Goal: Entertainment & Leisure: Browse casually

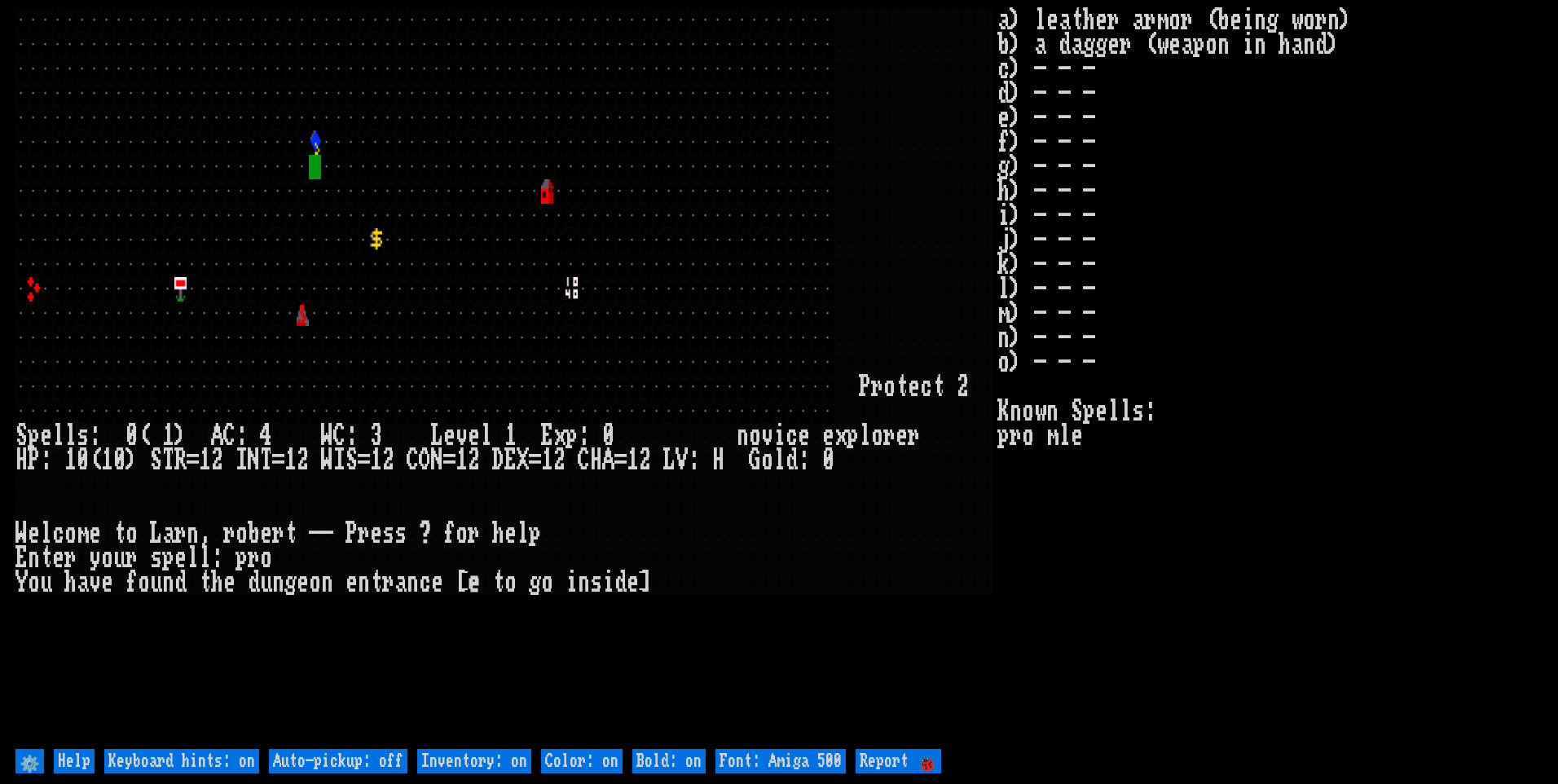
click at [381, 759] on off "Auto-pickup: off" at bounding box center [337, 760] width 139 height 24
type off "Auto-pickup: on"
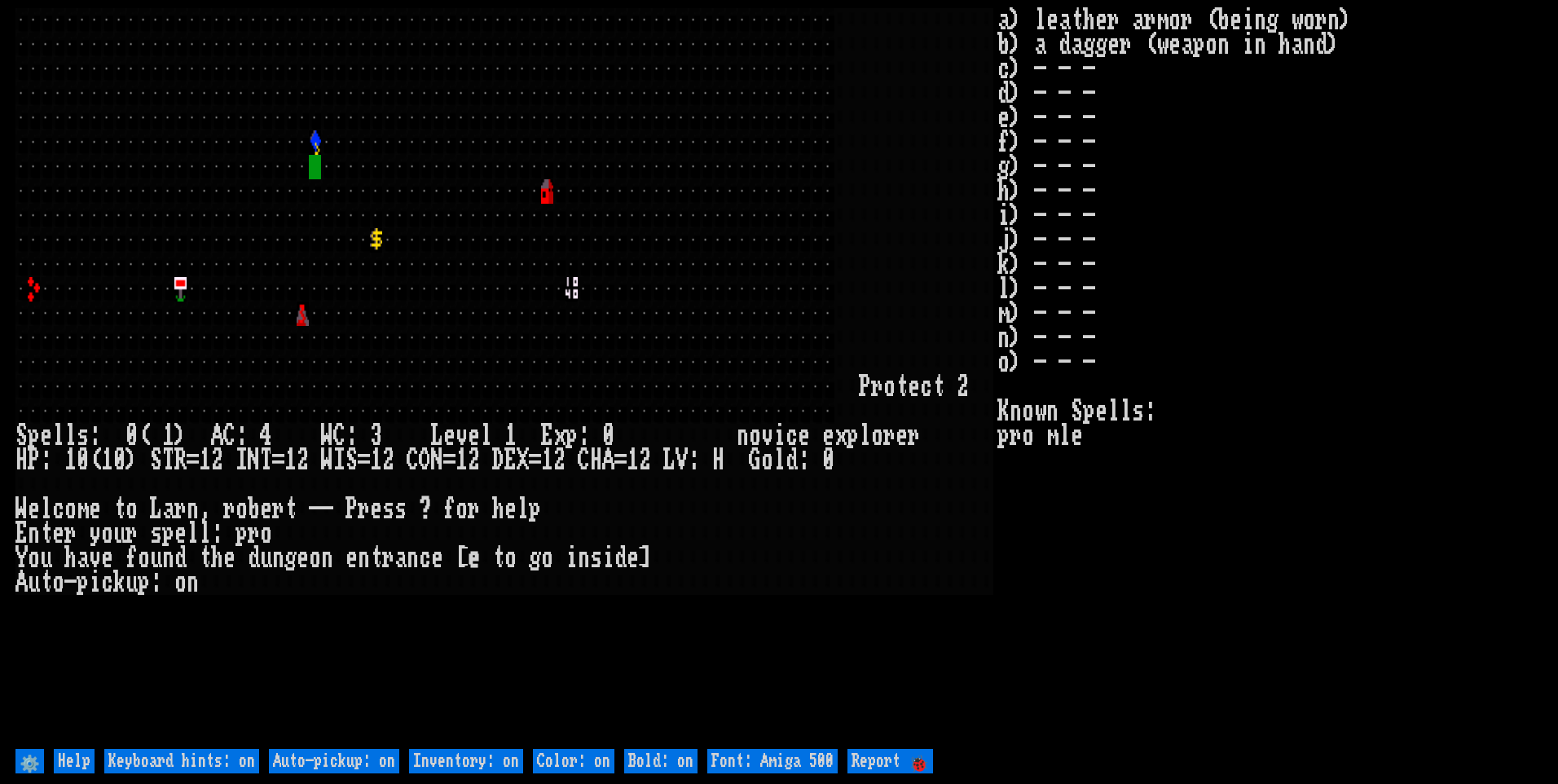
drag, startPoint x: 492, startPoint y: 760, endPoint x: 688, endPoint y: 747, distance: 196.4
click at [493, 760] on on "Inventory: on" at bounding box center [466, 760] width 114 height 24
type on "Inventory: off"
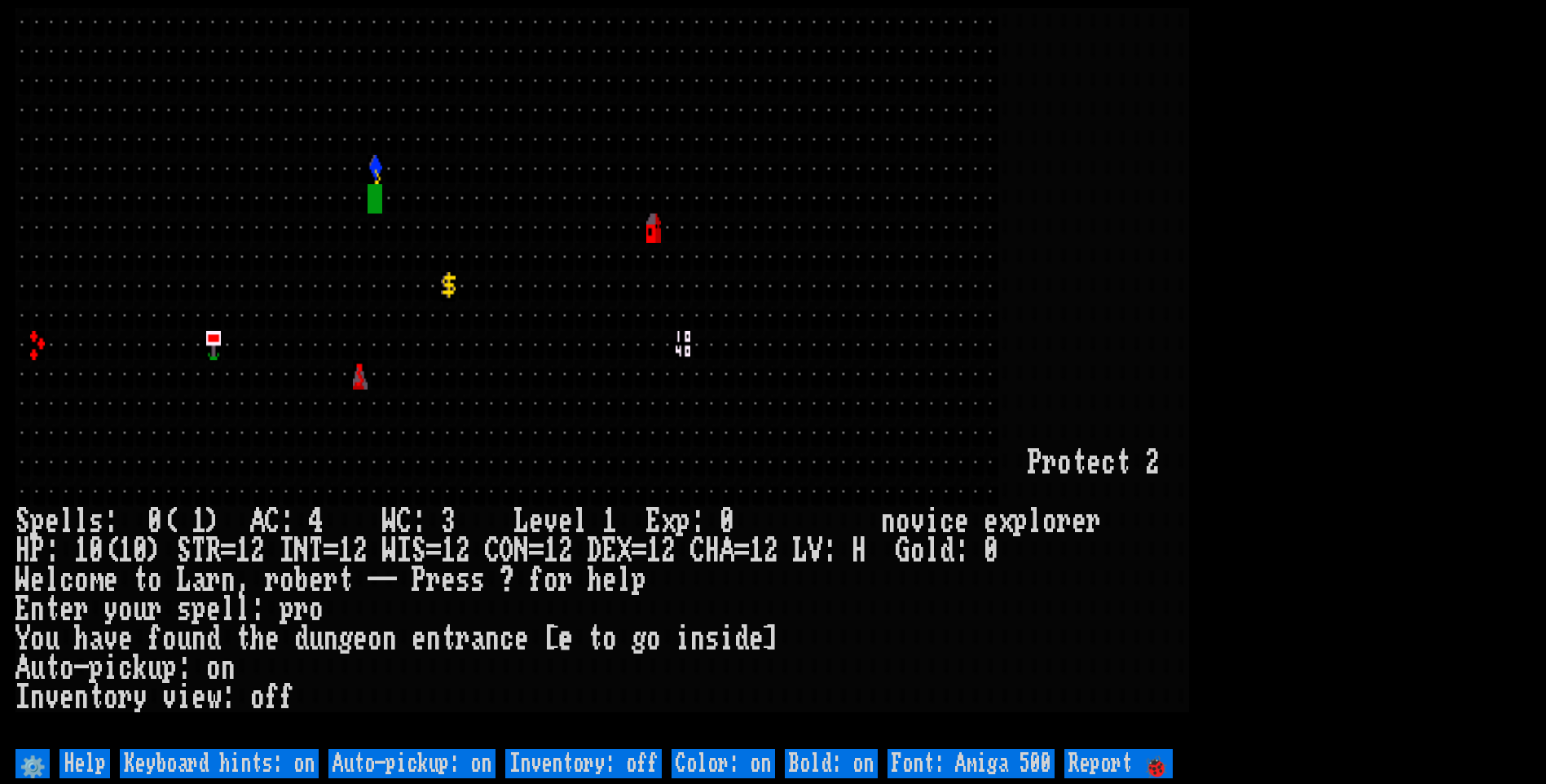
click at [1025, 766] on 500 "Font: Amiga 500" at bounding box center [970, 763] width 167 height 29
type 500 "Font: Amiga 1200"
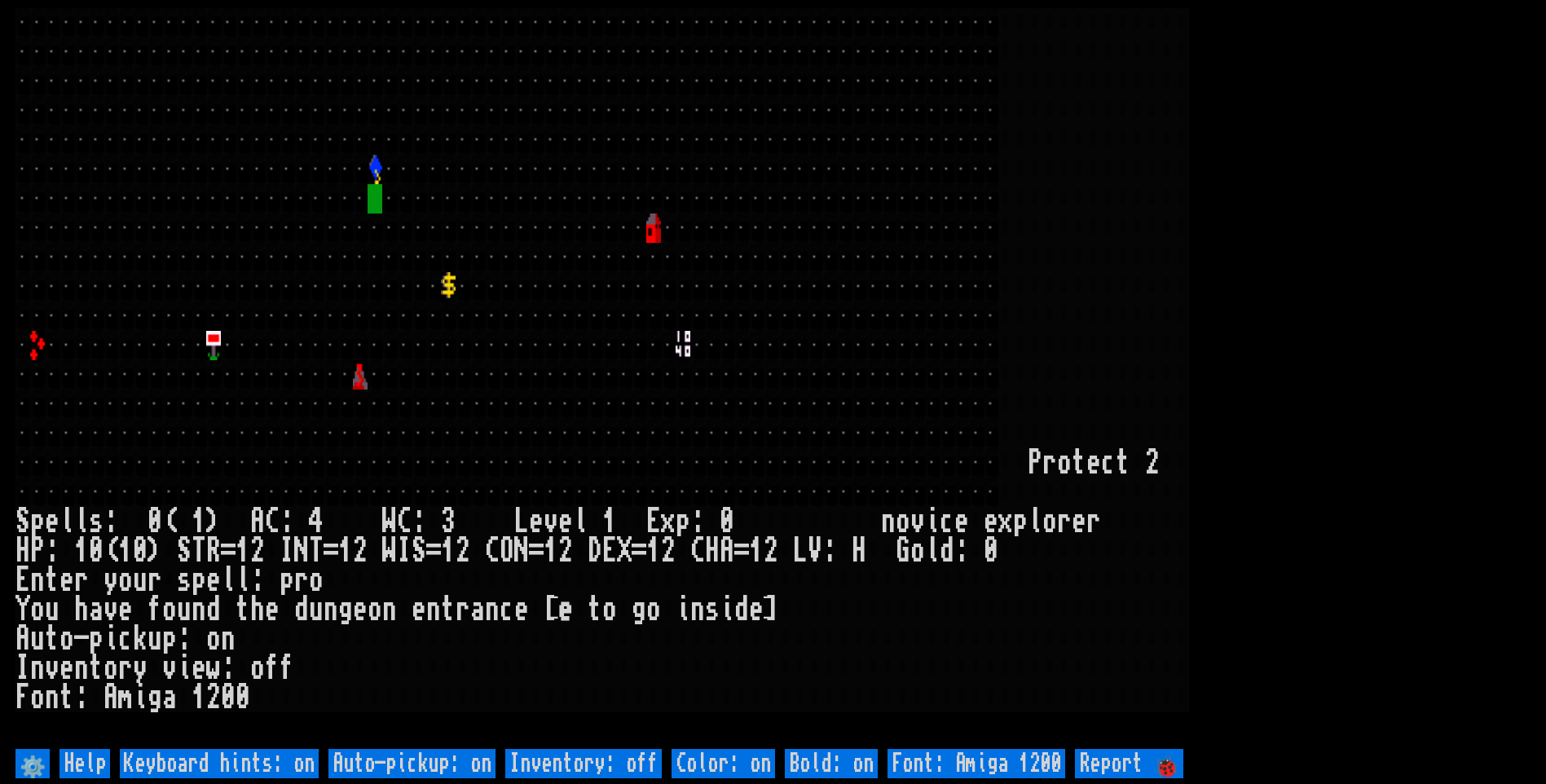
click at [1395, 280] on larn at bounding box center [773, 376] width 1515 height 737
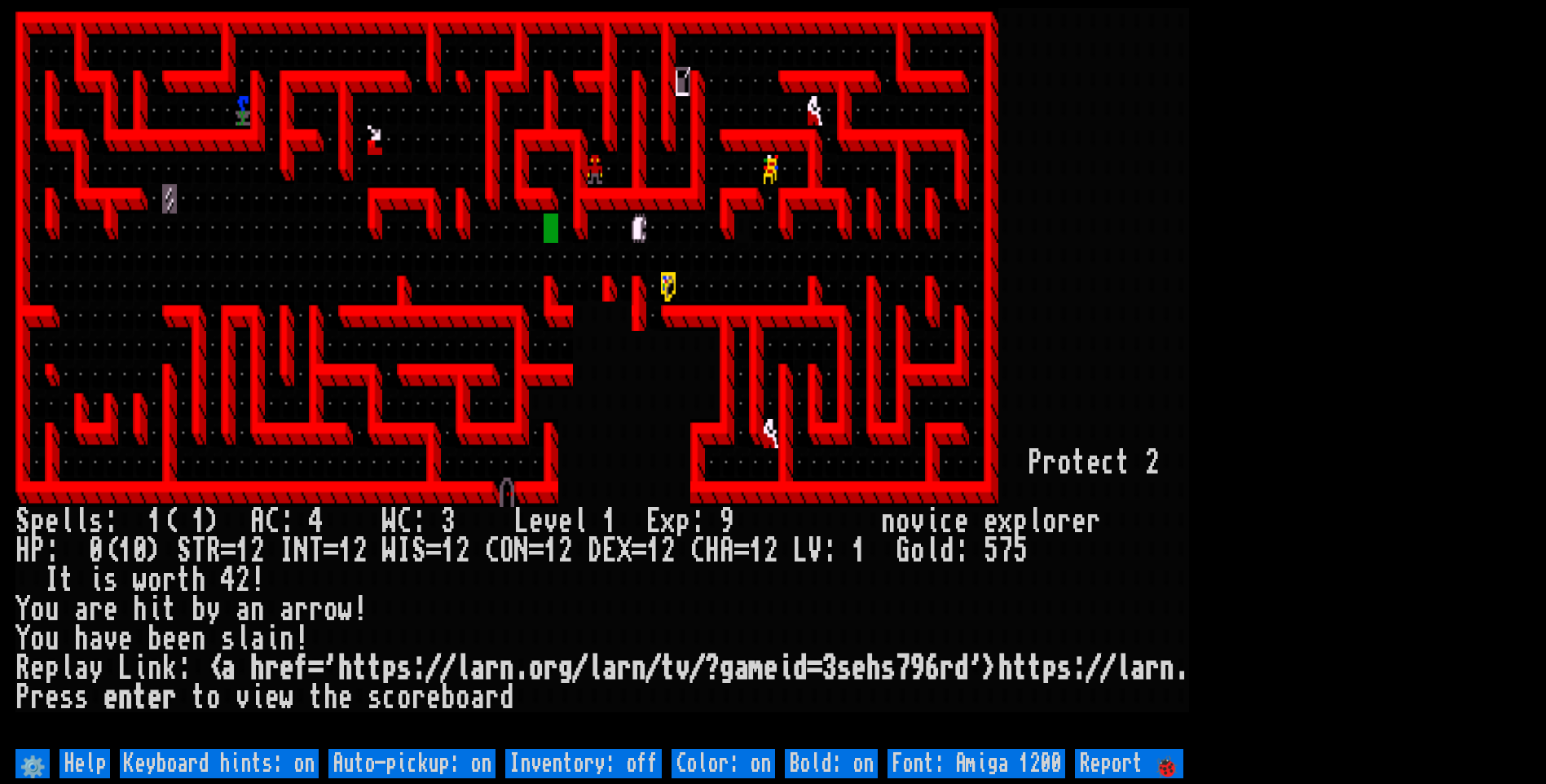
drag, startPoint x: 1372, startPoint y: 251, endPoint x: 1354, endPoint y: 256, distance: 18.7
click at [1368, 253] on larn at bounding box center [773, 376] width 1515 height 737
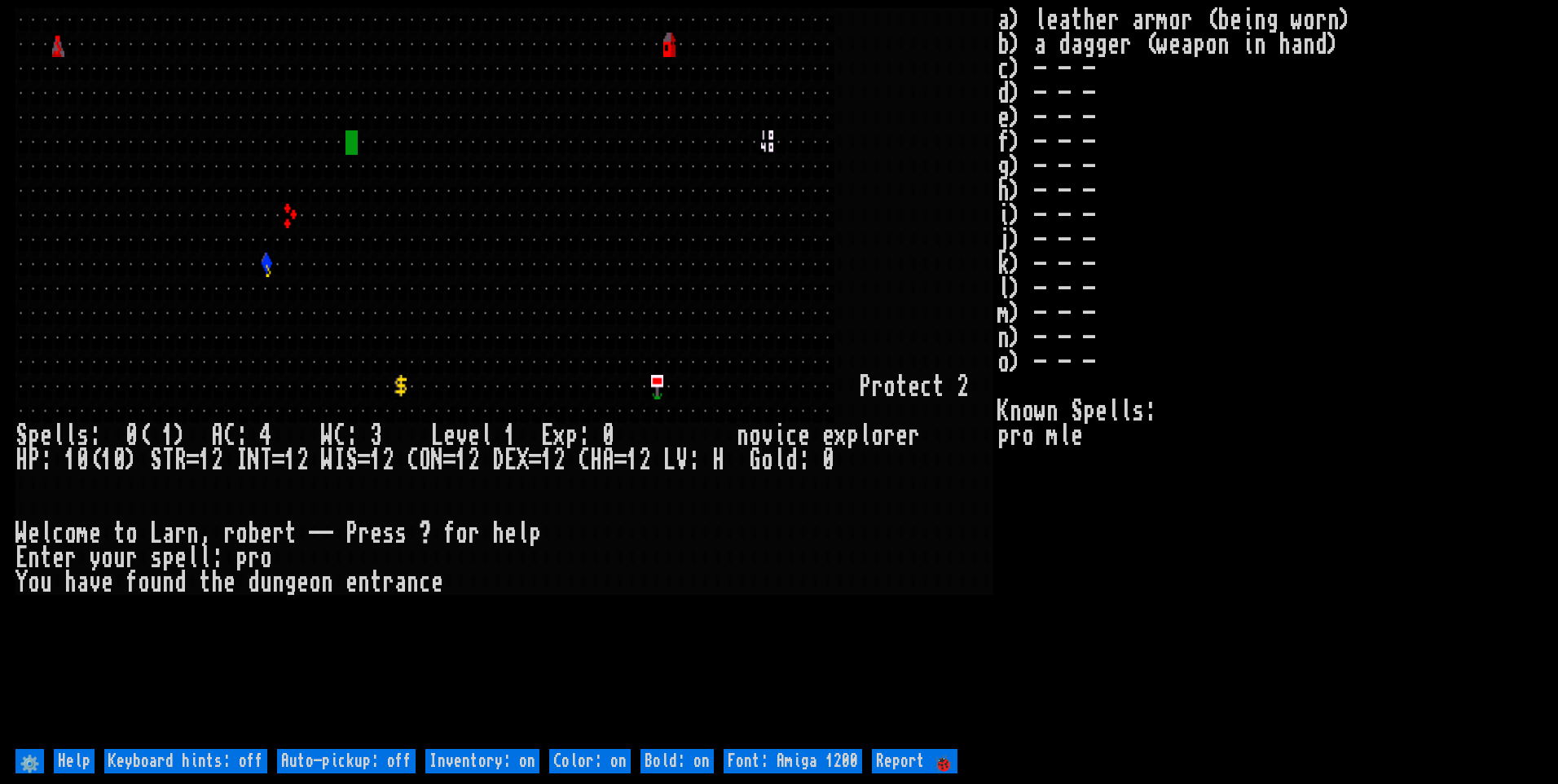
click at [386, 759] on off "Auto-pickup: off" at bounding box center [346, 760] width 139 height 24
type off "Auto-pickup: on"
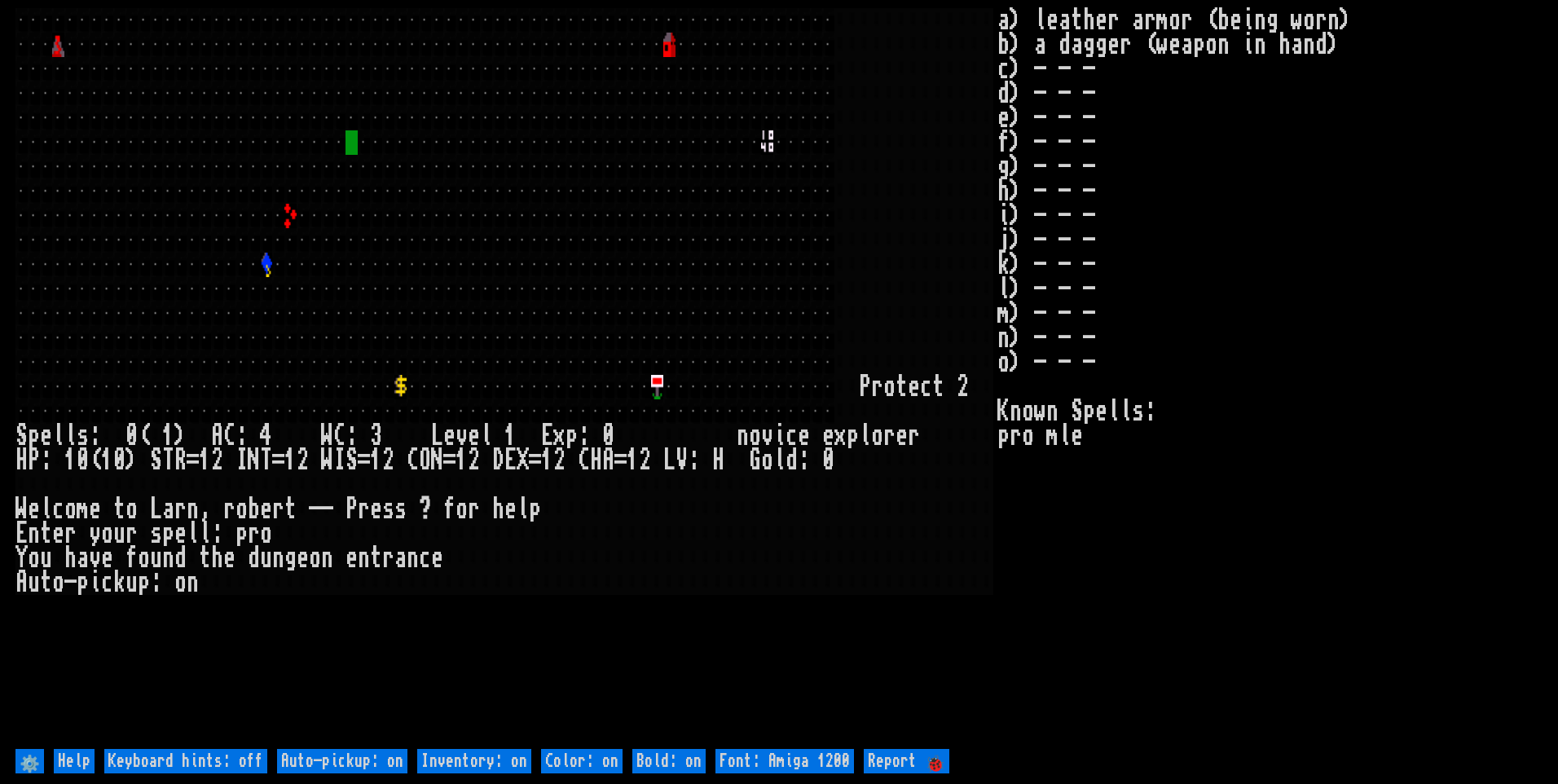
click at [471, 752] on on "Inventory: on" at bounding box center [474, 760] width 114 height 24
type on "Inventory: off"
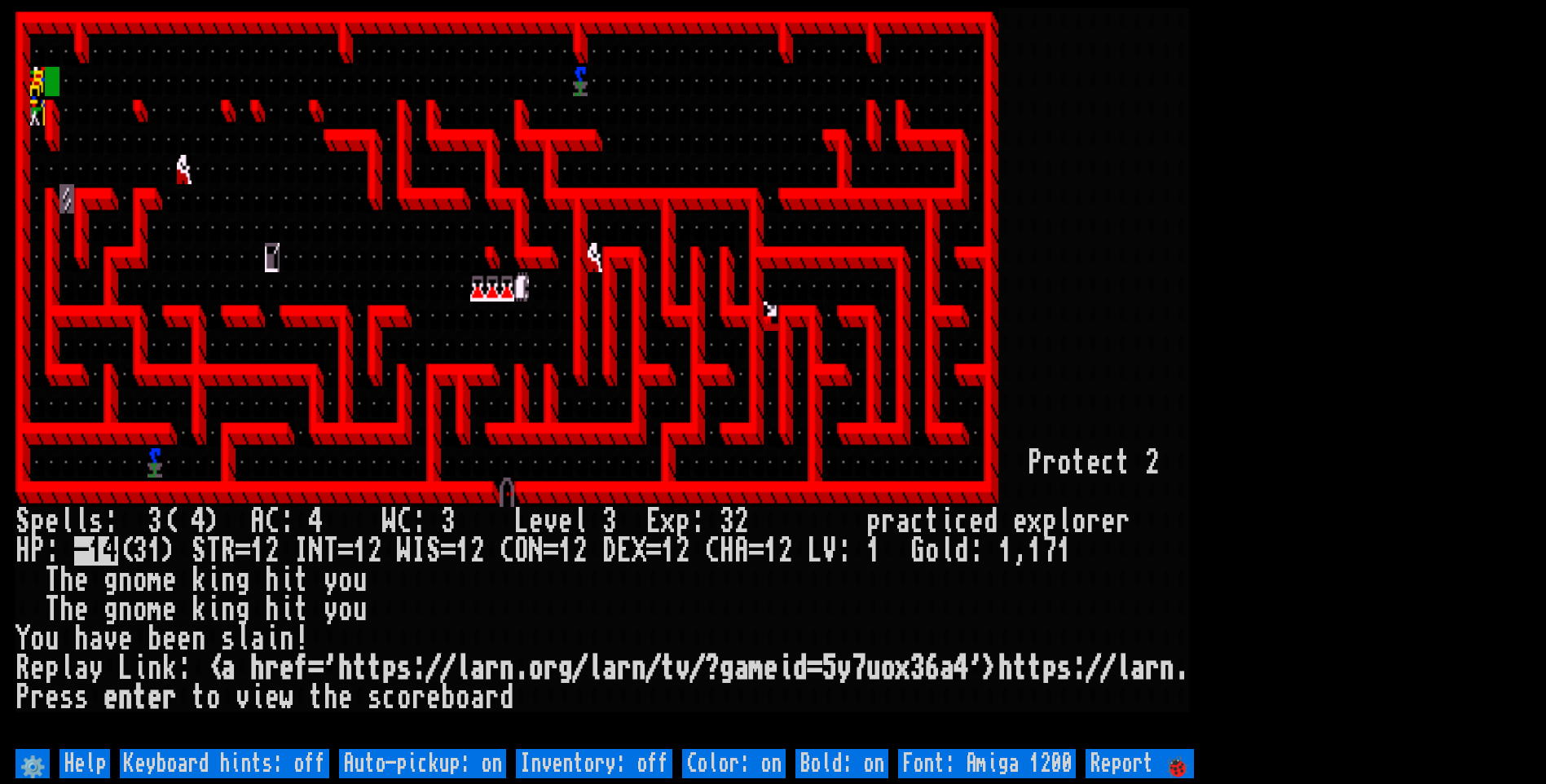
click at [1176, 545] on div at bounding box center [1181, 550] width 15 height 29
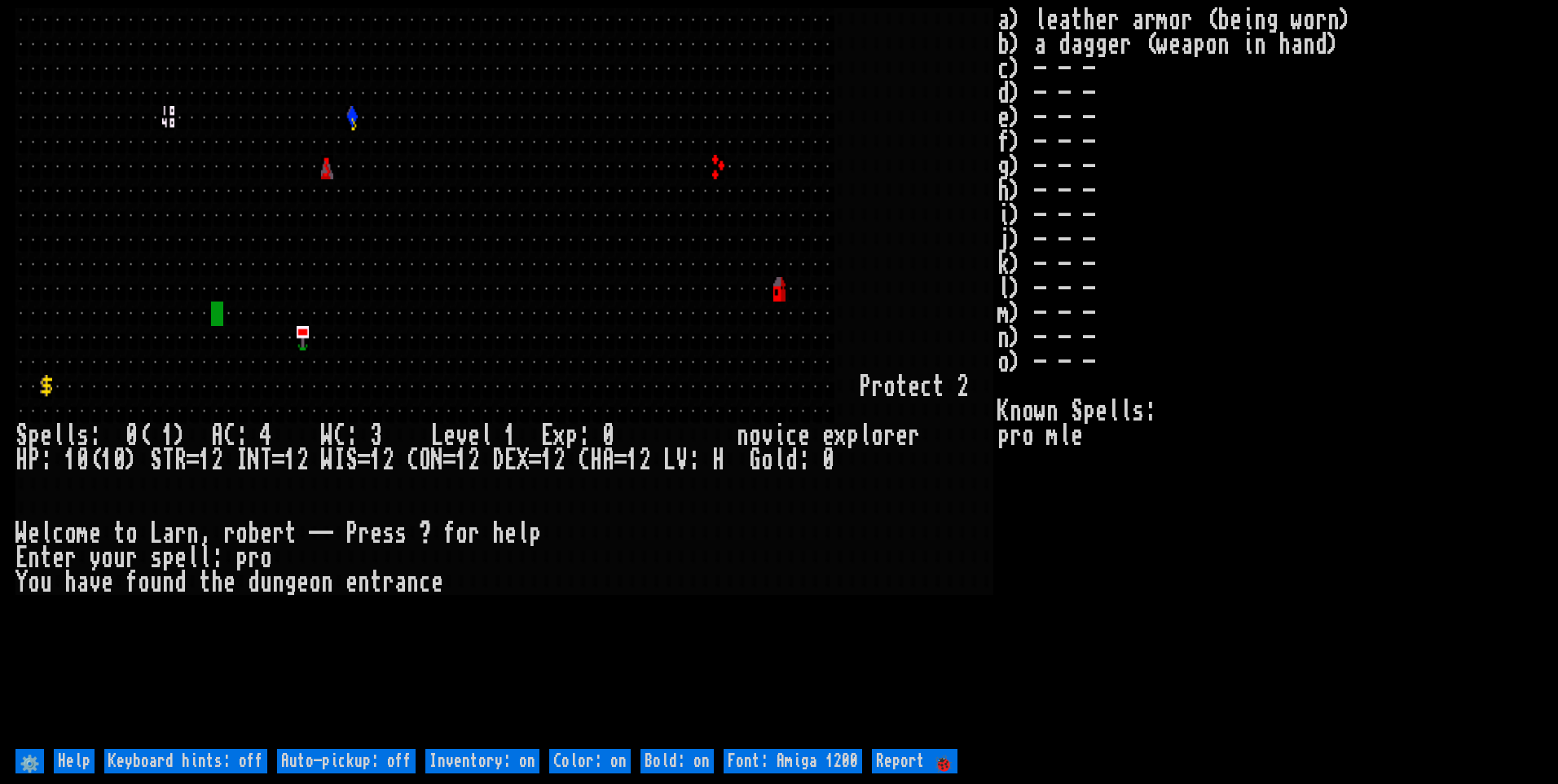
drag, startPoint x: 118, startPoint y: 202, endPoint x: 423, endPoint y: 694, distance: 578.9
click at [403, 626] on larn at bounding box center [506, 376] width 982 height 737
click at [388, 759] on off "Auto-pickup: off" at bounding box center [346, 760] width 139 height 24
type off "Auto-pickup: on"
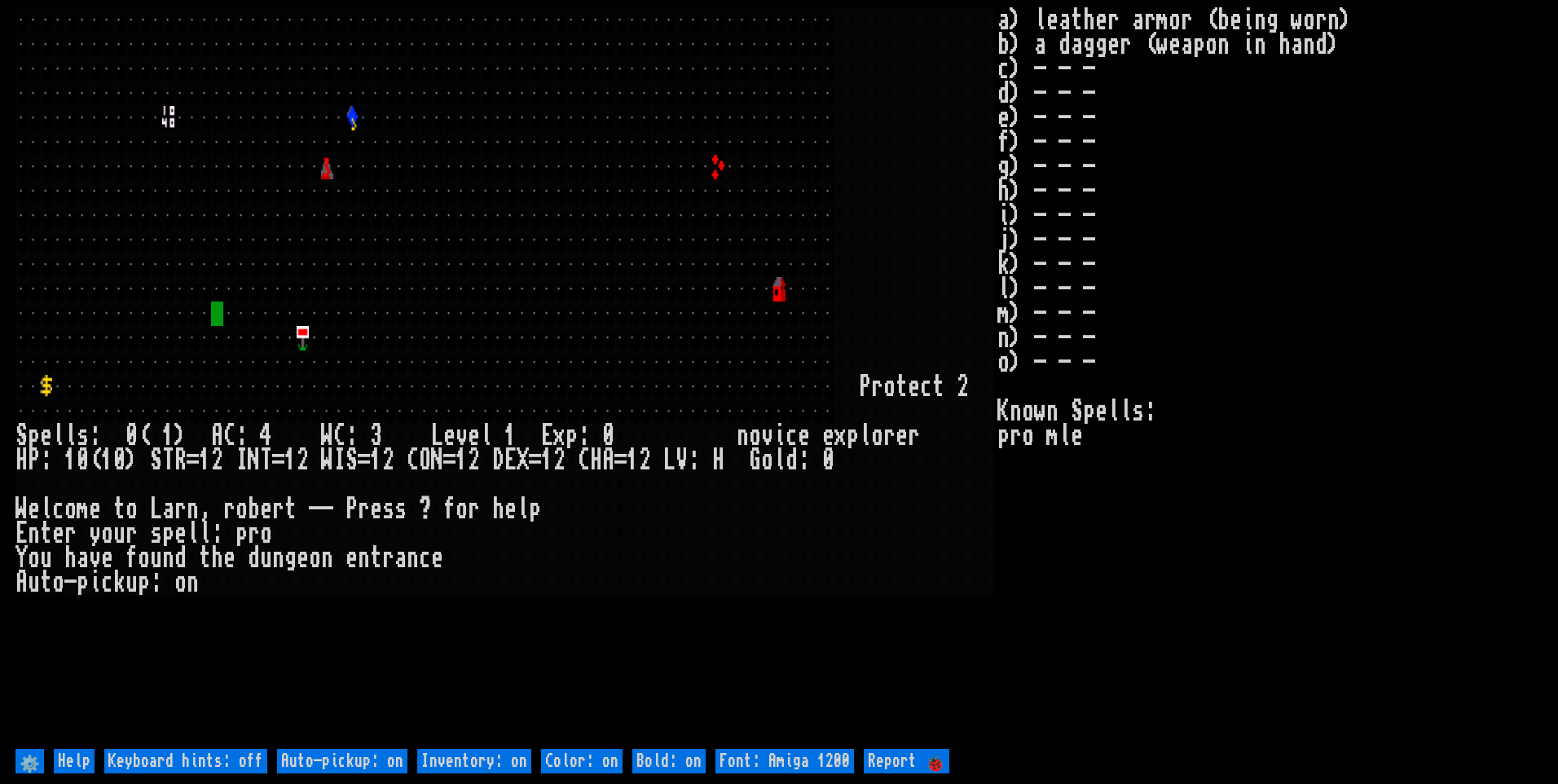
click at [462, 757] on on "Inventory: on" at bounding box center [474, 760] width 114 height 24
type on "Inventory: off"
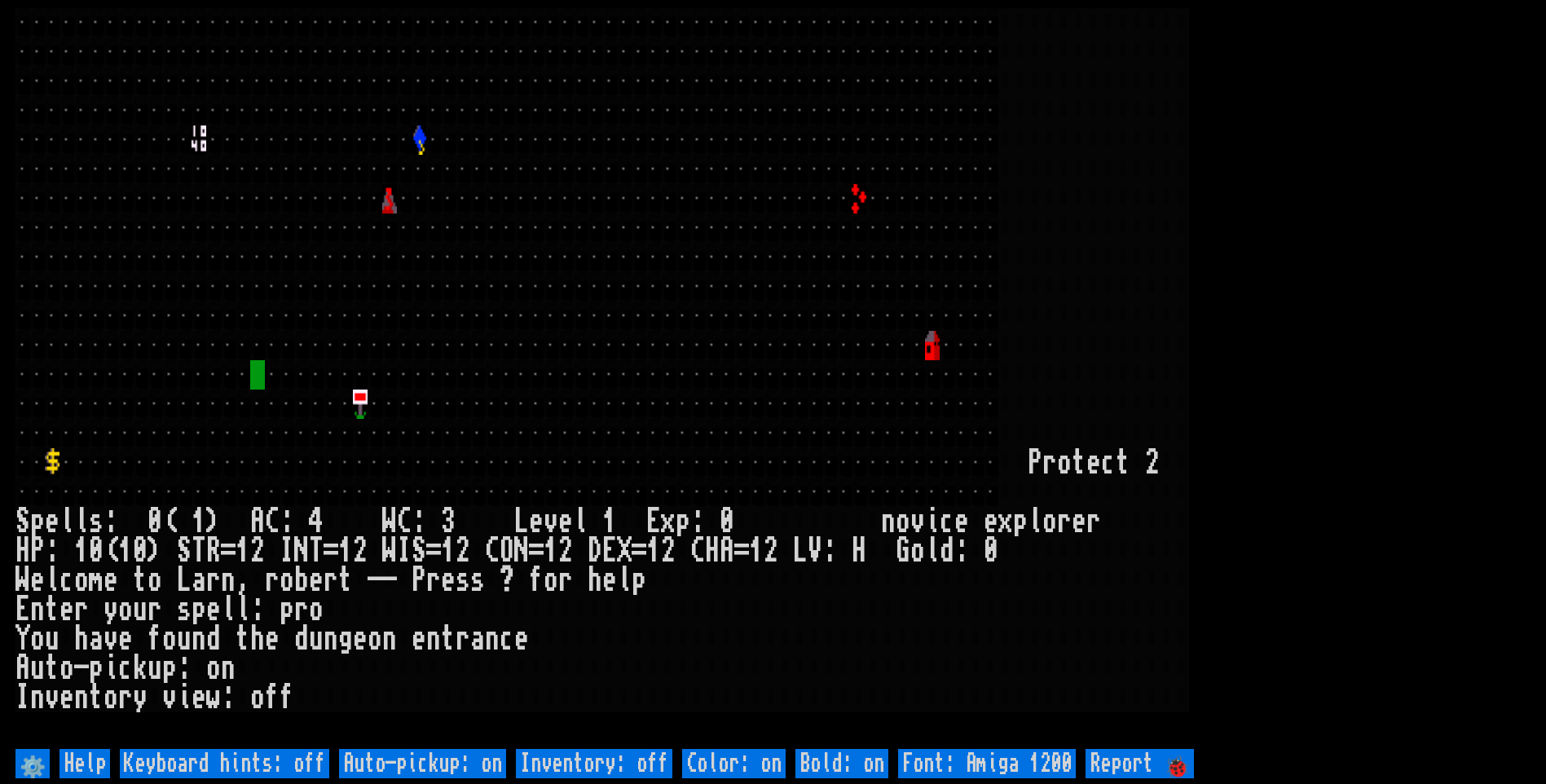
click at [1219, 246] on larn at bounding box center [773, 376] width 1515 height 737
